Goal: Task Accomplishment & Management: Use online tool/utility

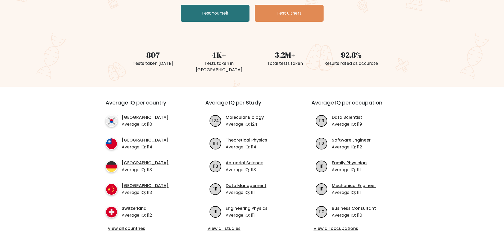
scroll to position [26, 0]
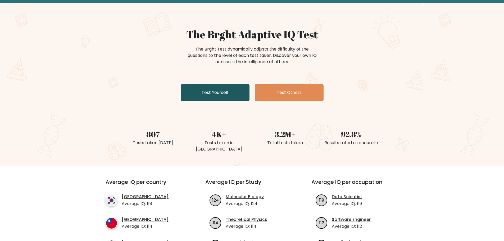
click at [220, 92] on link "Test Yourself" at bounding box center [215, 92] width 69 height 17
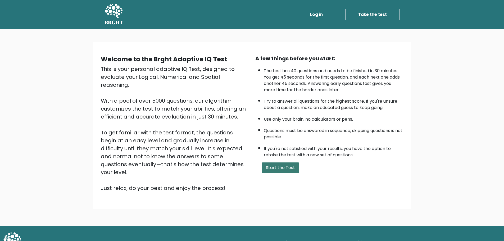
click at [268, 167] on button "Start the Test" at bounding box center [281, 168] width 38 height 11
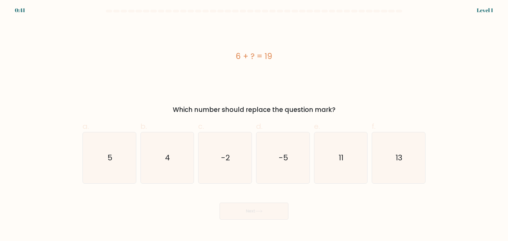
click at [194, 106] on div "Which number should replace the question mark?" at bounding box center [254, 110] width 337 height 10
click at [345, 98] on div "6 + ? = 19 Which number should replace the question mark?" at bounding box center [254, 67] width 350 height 95
drag, startPoint x: 294, startPoint y: 108, endPoint x: 333, endPoint y: 107, distance: 38.7
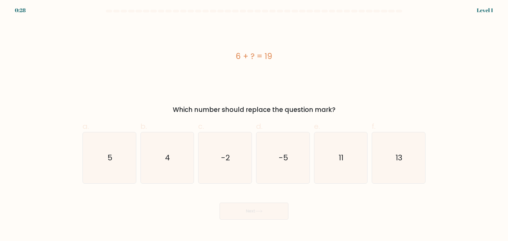
click at [333, 107] on div "6 + ? = 19 Which number should replace the question mark?" at bounding box center [254, 67] width 350 height 95
click at [272, 60] on div "6 + ? = 19" at bounding box center [254, 56] width 343 height 12
drag, startPoint x: 272, startPoint y: 55, endPoint x: 247, endPoint y: 55, distance: 25.7
click at [247, 55] on div "6 + ? = 19" at bounding box center [254, 56] width 343 height 12
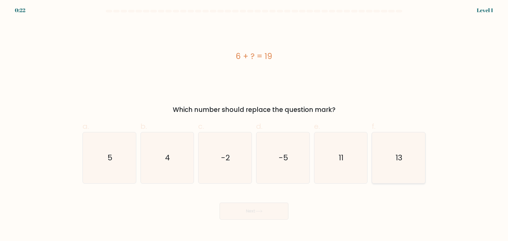
click at [410, 157] on icon "13" at bounding box center [398, 157] width 51 height 51
click at [254, 124] on input "f. 13" at bounding box center [254, 122] width 0 height 3
radio input "true"
click at [266, 210] on button "Next" at bounding box center [254, 211] width 69 height 17
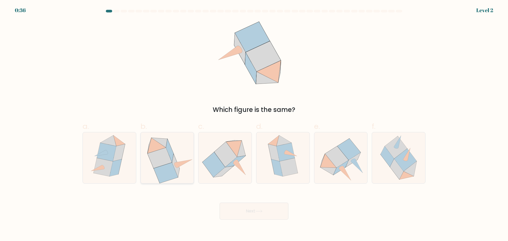
click at [167, 168] on icon at bounding box center [166, 173] width 24 height 20
click at [254, 124] on input "b." at bounding box center [254, 122] width 0 height 3
radio input "true"
click at [246, 214] on button "Next" at bounding box center [254, 211] width 69 height 17
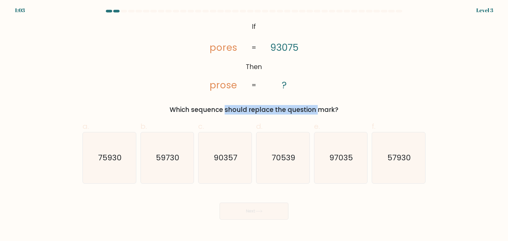
drag, startPoint x: 179, startPoint y: 110, endPoint x: 274, endPoint y: 101, distance: 95.0
click at [274, 101] on div "@import url('[URL][DOMAIN_NAME]); If Then pores prose 93075 ? = = Which sequenc…" at bounding box center [254, 67] width 350 height 95
click at [322, 101] on div "@import url('[URL][DOMAIN_NAME]); If Then pores prose 93075 ? = = Which sequenc…" at bounding box center [254, 67] width 350 height 95
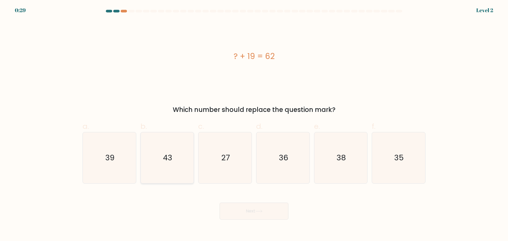
click at [175, 164] on icon "43" at bounding box center [167, 157] width 51 height 51
click at [254, 124] on input "b. 43" at bounding box center [254, 122] width 0 height 3
radio input "true"
click at [266, 202] on div "Next" at bounding box center [254, 205] width 350 height 30
click at [262, 212] on icon at bounding box center [259, 211] width 6 height 2
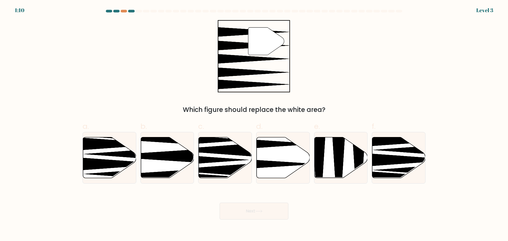
drag, startPoint x: 217, startPoint y: 111, endPoint x: 325, endPoint y: 101, distance: 108.8
click at [325, 101] on div "" Which figure should replace the white area?" at bounding box center [254, 67] width 350 height 95
click at [339, 102] on div "" Which figure should replace the white area?" at bounding box center [254, 67] width 350 height 95
click at [298, 165] on icon at bounding box center [265, 164] width 106 height 14
click at [254, 124] on input "d." at bounding box center [254, 122] width 0 height 3
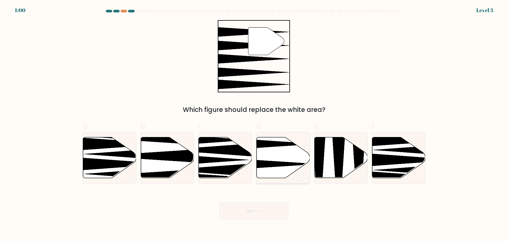
radio input "true"
click at [272, 201] on div "Next" at bounding box center [254, 205] width 350 height 30
click at [271, 209] on button "Next" at bounding box center [254, 211] width 69 height 17
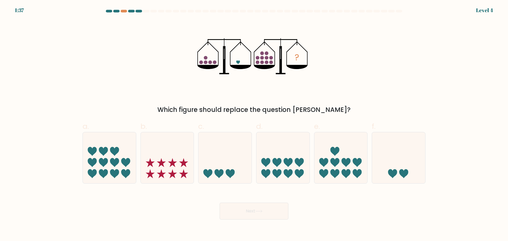
click at [382, 94] on div "? Which figure should replace the question mark?" at bounding box center [254, 67] width 350 height 95
click at [406, 151] on icon at bounding box center [398, 158] width 53 height 44
click at [254, 124] on input "f." at bounding box center [254, 122] width 0 height 3
radio input "true"
click at [246, 218] on button "Next" at bounding box center [254, 211] width 69 height 17
